Goal: Information Seeking & Learning: Find specific fact

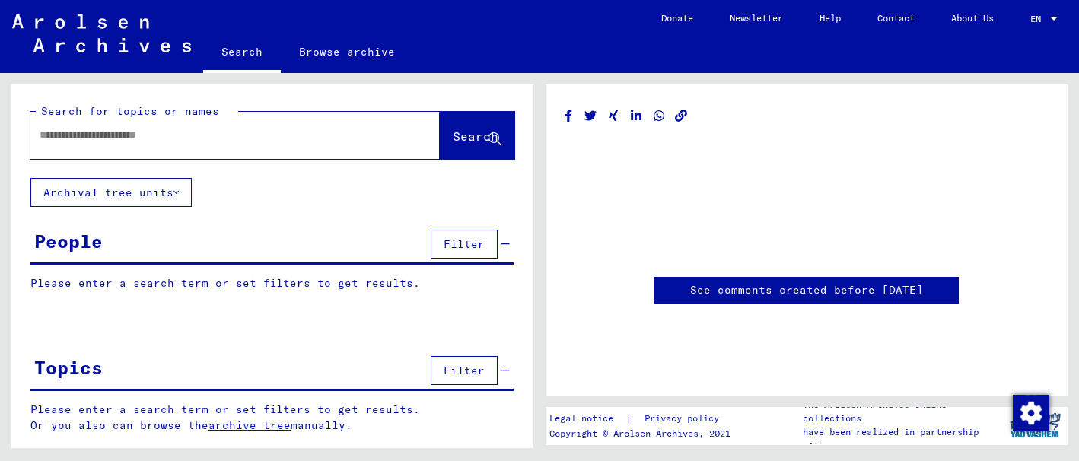
type input "********"
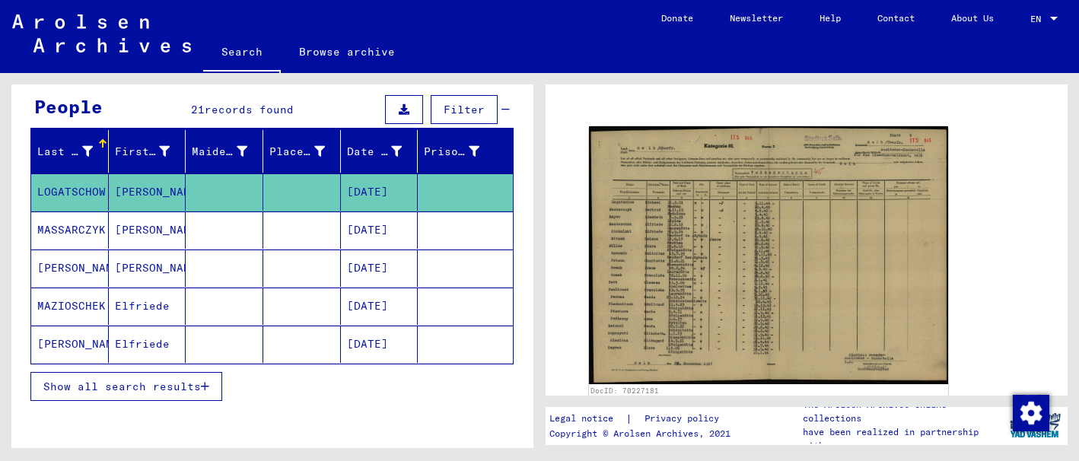
scroll to position [150, 0]
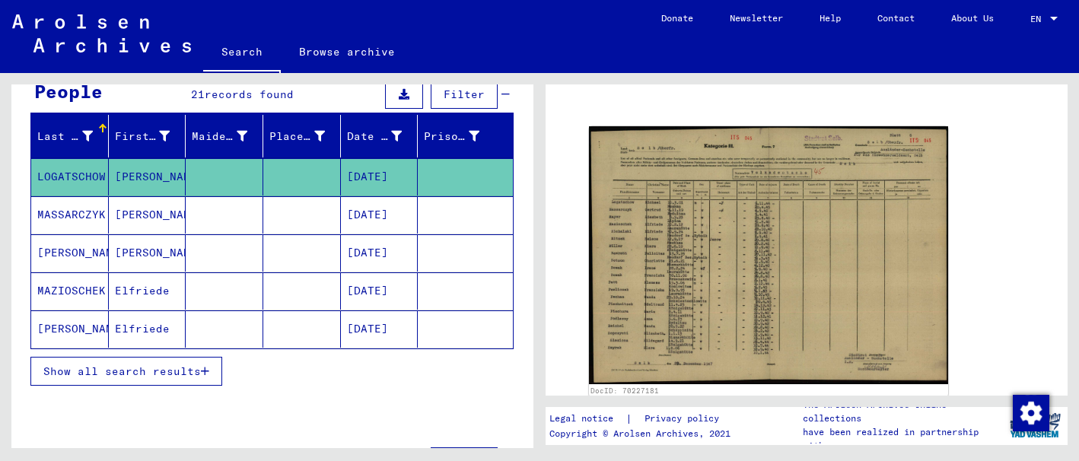
click at [202, 374] on icon "button" at bounding box center [205, 371] width 8 height 11
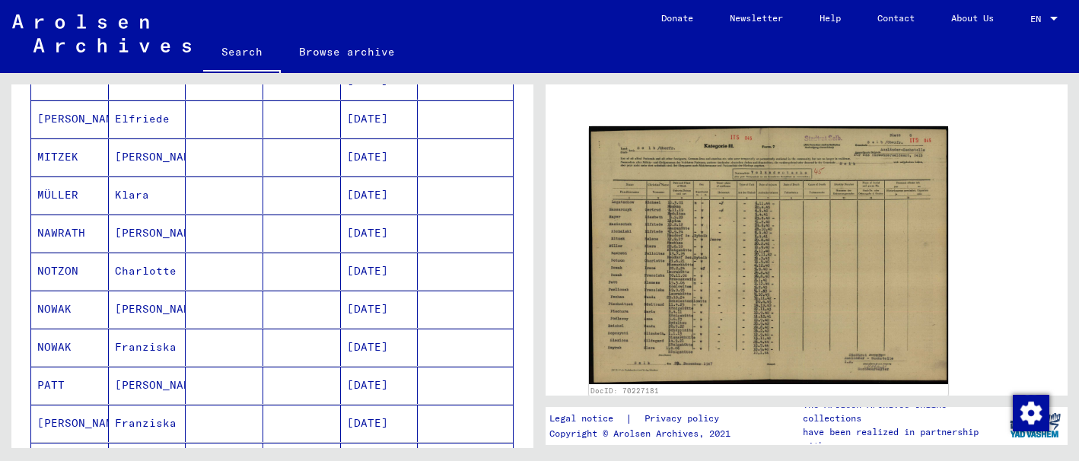
scroll to position [395, 0]
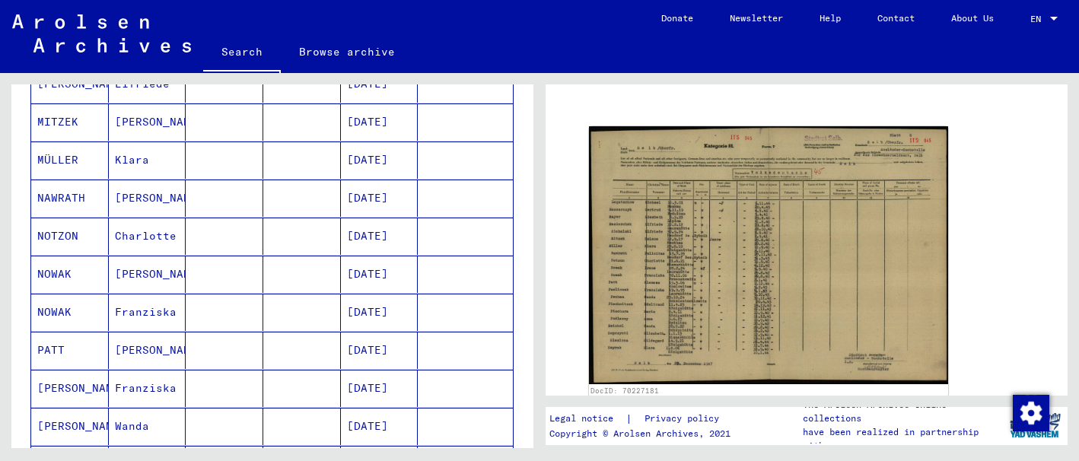
click at [70, 237] on mat-cell "NOTZON" at bounding box center [70, 236] width 78 height 37
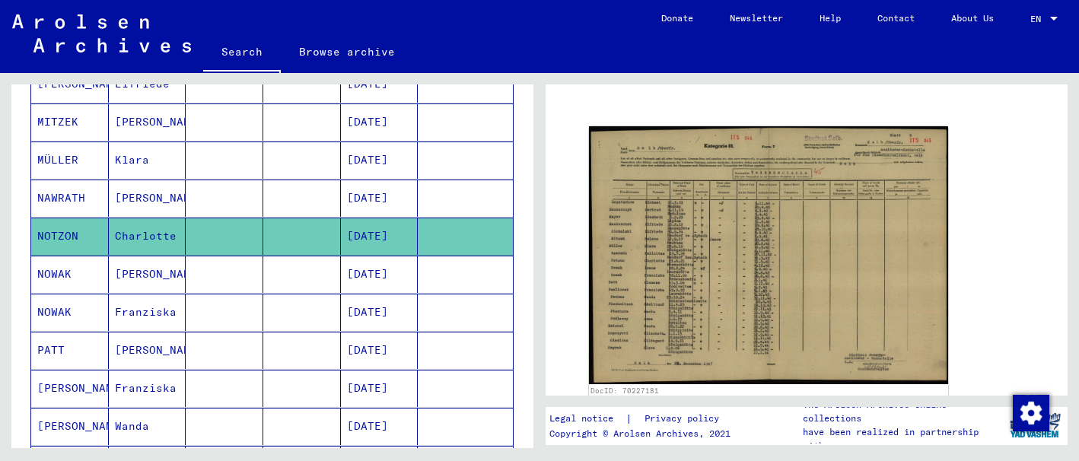
click at [70, 237] on mat-cell "NOTZON" at bounding box center [70, 236] width 78 height 37
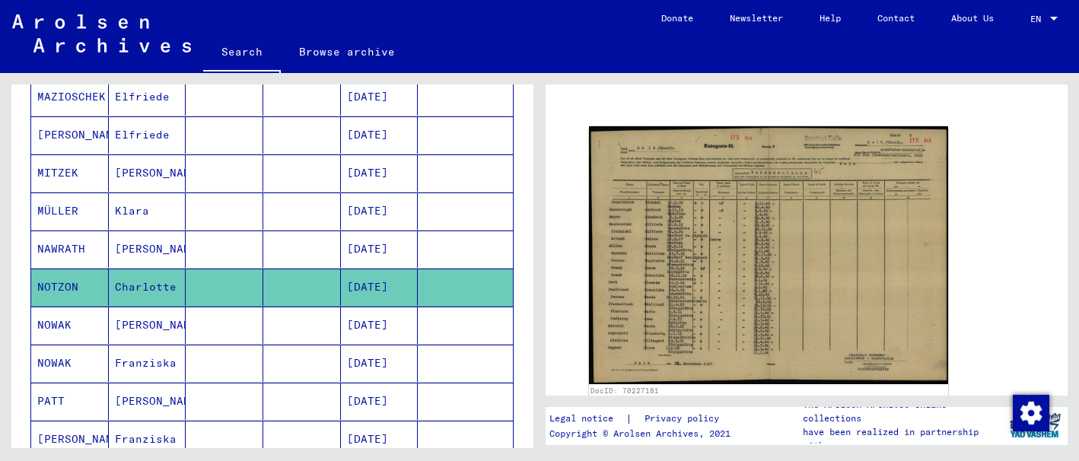
scroll to position [333, 0]
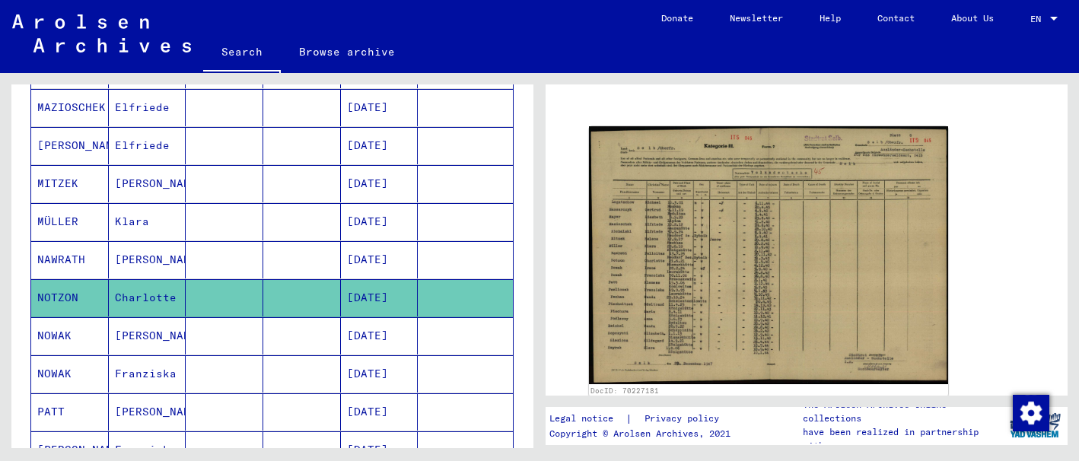
click at [511, 164] on div "Last Name First Name Maiden Name Place of Birth Date of Birth Prisoner # [PERSO…" at bounding box center [272, 403] width 522 height 942
click at [508, 168] on div "Last Name First Name Maiden Name Place of Birth Date of Birth Prisoner # [PERSO…" at bounding box center [272, 403] width 522 height 942
